Goal: Transaction & Acquisition: Subscribe to service/newsletter

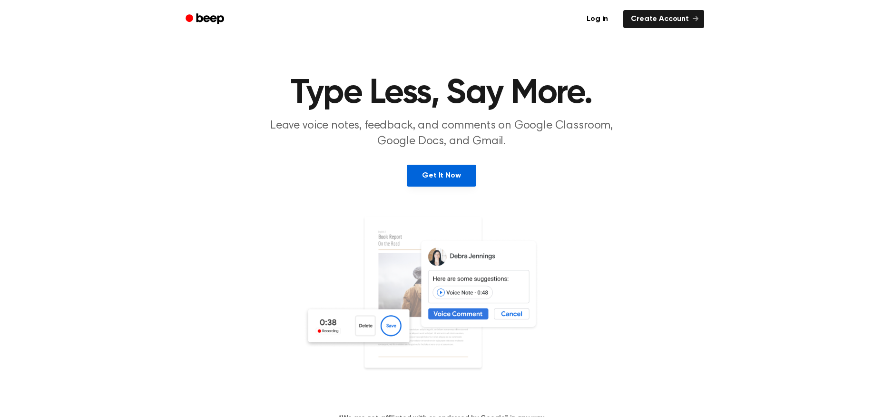
click at [440, 175] on link "Get It Now" at bounding box center [441, 176] width 69 height 22
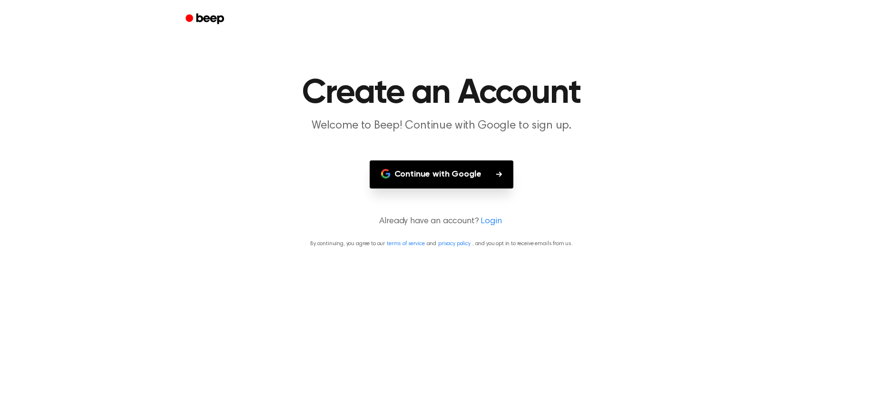
click at [448, 175] on button "Continue with Google" at bounding box center [442, 174] width 144 height 28
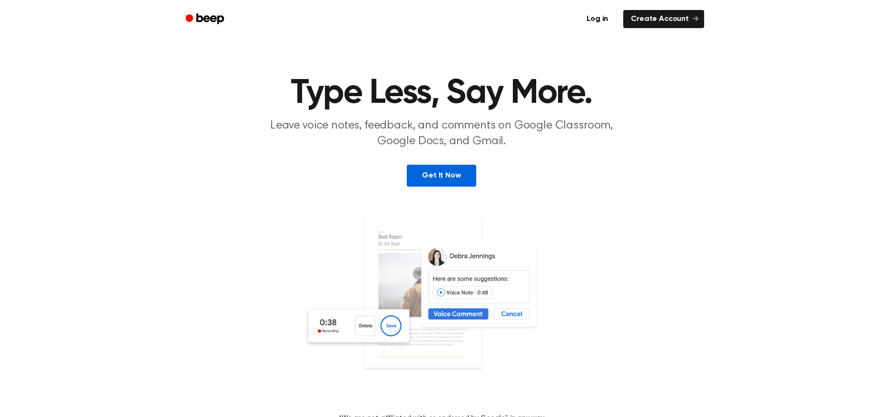
click at [452, 174] on link "Get It Now" at bounding box center [441, 176] width 69 height 22
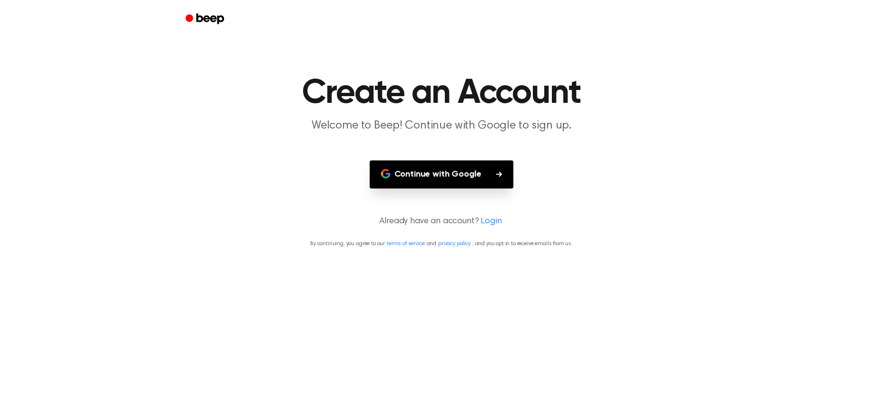
click at [470, 178] on button "Continue with Google" at bounding box center [442, 174] width 144 height 28
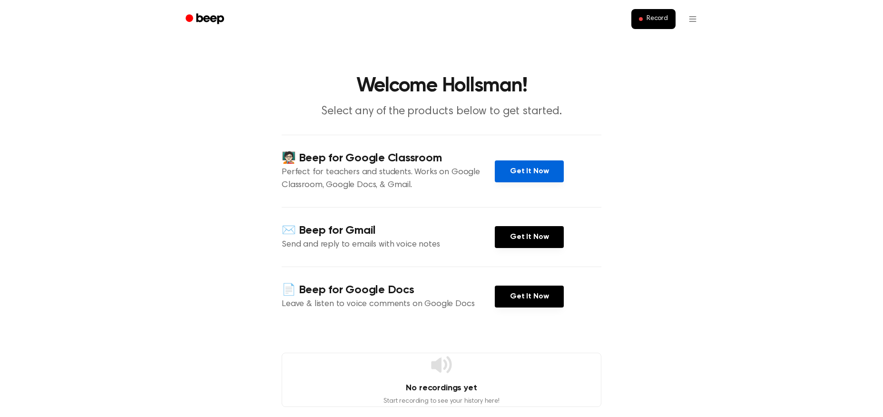
click at [534, 173] on link "Get It Now" at bounding box center [529, 171] width 69 height 22
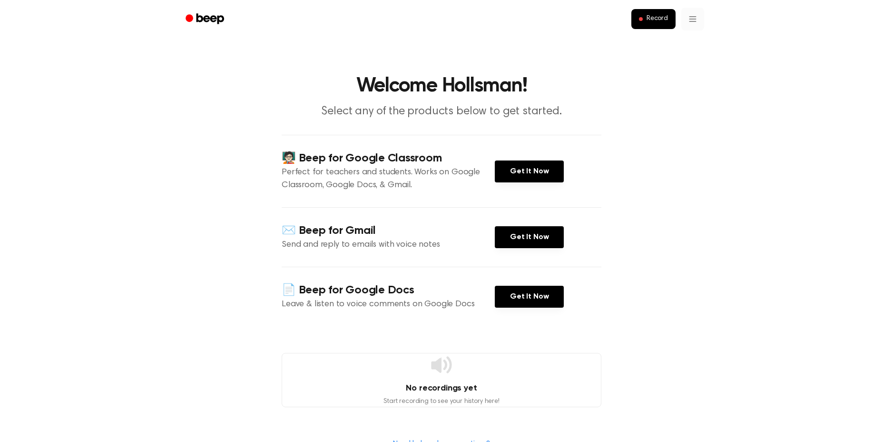
click at [697, 20] on html "Record Welcome Hollsman! Select any of the products below to get started. 🧑🏻‍🏫 …" at bounding box center [441, 345] width 883 height 691
click at [655, 18] on html "Record Welcome Hollsman! Select any of the products below to get started. 🧑🏻‍🏫 …" at bounding box center [441, 345] width 883 height 691
click at [650, 19] on span "Record" at bounding box center [657, 19] width 21 height 9
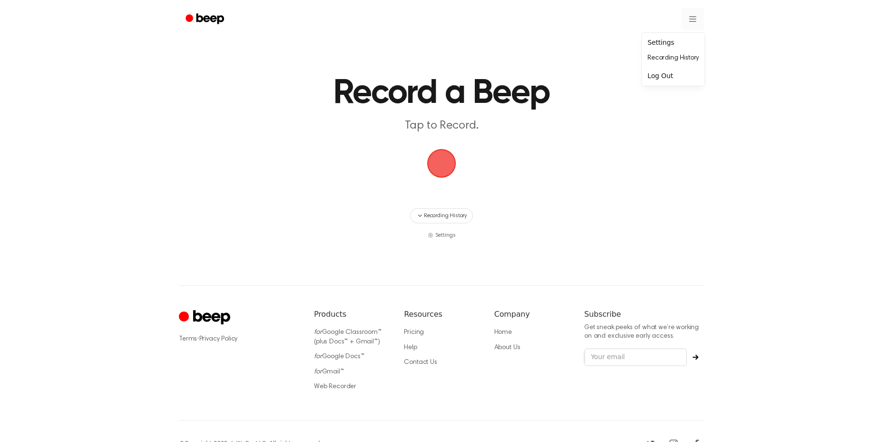
click at [693, 17] on html "Record a Beep Tap to Record. Recording History Settings ⚠️ We are experiencing …" at bounding box center [441, 233] width 883 height 466
click at [666, 73] on div "Log Out" at bounding box center [673, 76] width 59 height 16
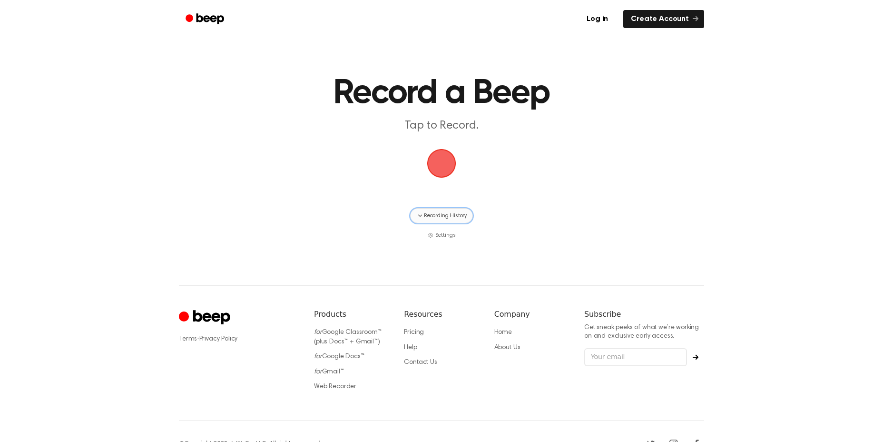
click at [426, 214] on span "Recording History" at bounding box center [445, 215] width 43 height 9
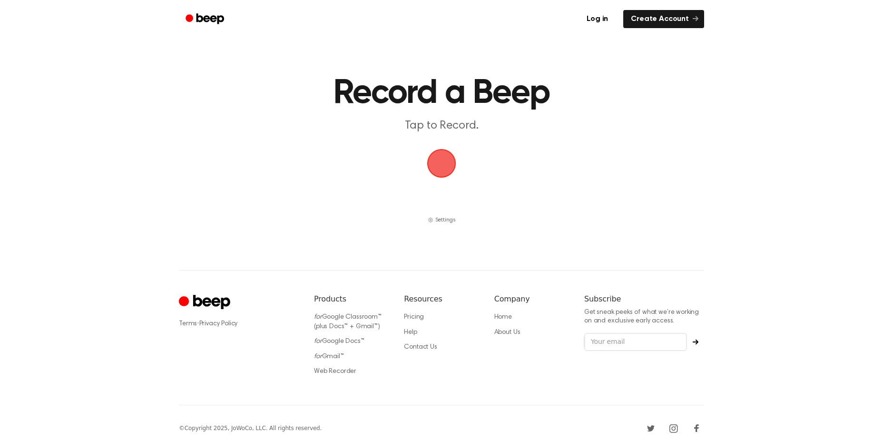
click at [439, 157] on span "button" at bounding box center [441, 163] width 27 height 27
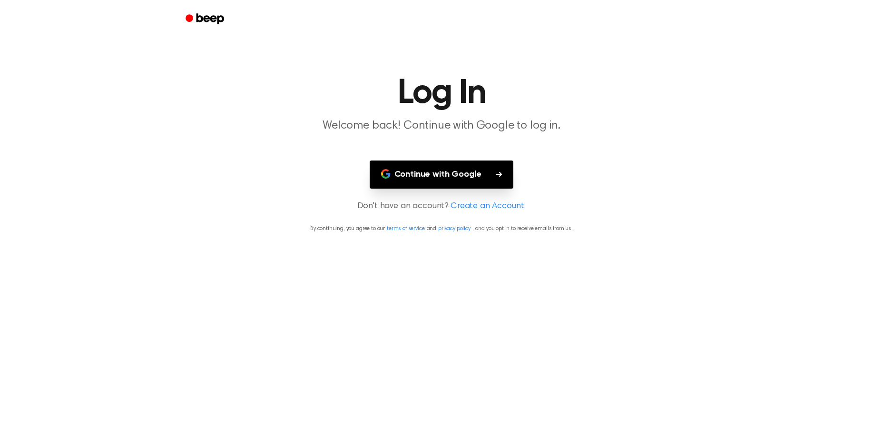
click at [438, 178] on button "Continue with Google" at bounding box center [442, 174] width 144 height 28
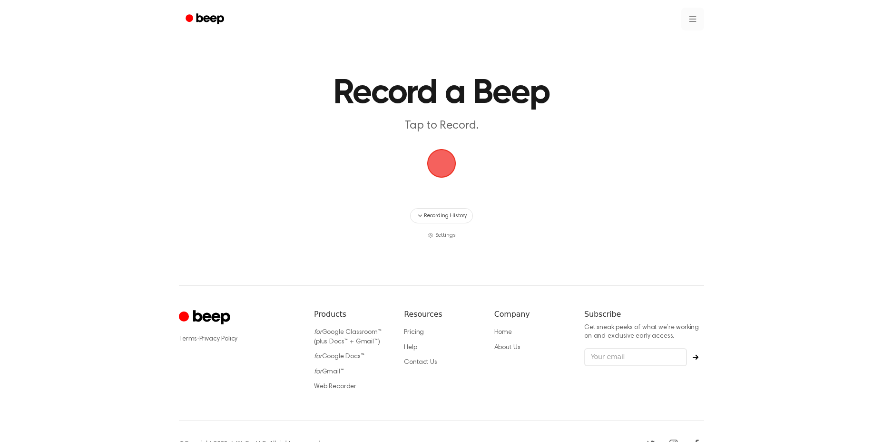
click at [697, 20] on html "Record a Beep Tap to Record. Recording History Settings ⚠️ We are experiencing …" at bounding box center [441, 233] width 883 height 466
click at [664, 78] on div "Log Out" at bounding box center [673, 76] width 59 height 16
click at [603, 17] on link "Log in" at bounding box center [597, 19] width 40 height 22
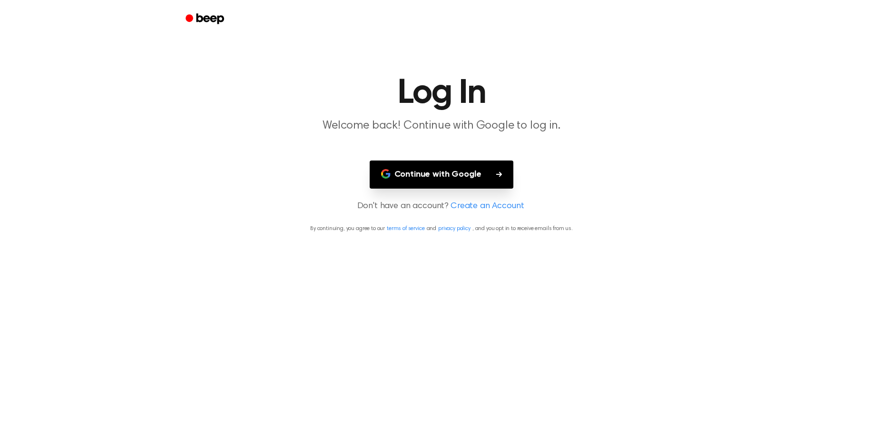
click at [454, 175] on button "Continue with Google" at bounding box center [442, 174] width 144 height 28
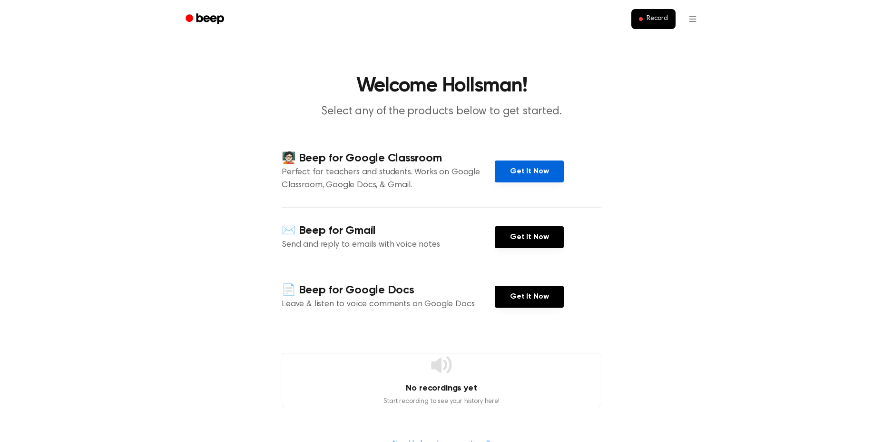
click at [541, 173] on link "Get It Now" at bounding box center [529, 171] width 69 height 22
click at [694, 16] on html "Record Welcome Hollsman! Select any of the products below to get started. 🧑🏻‍🏫 …" at bounding box center [441, 345] width 883 height 691
click at [660, 76] on div "Log Out" at bounding box center [673, 76] width 59 height 16
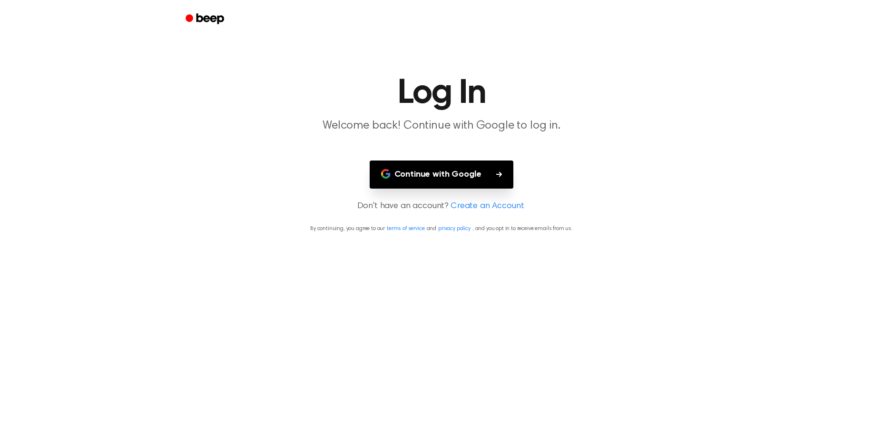
click at [450, 173] on button "Continue with Google" at bounding box center [442, 174] width 144 height 28
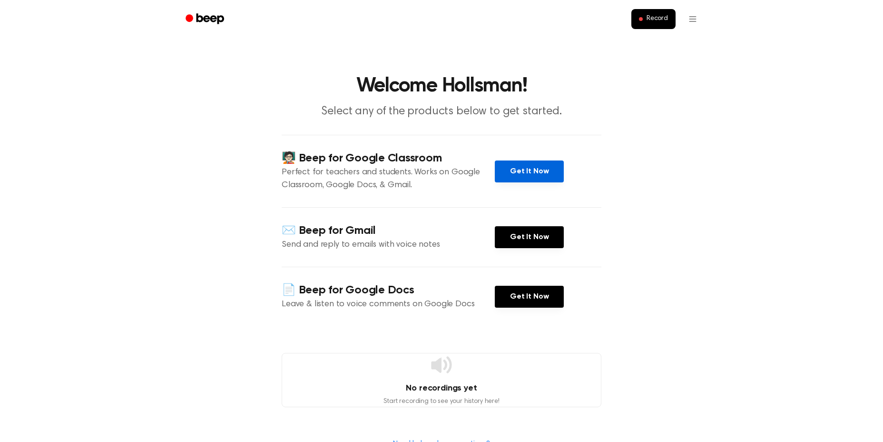
click at [533, 170] on link "Get It Now" at bounding box center [529, 171] width 69 height 22
